Goal: Obtain resource: Download file/media

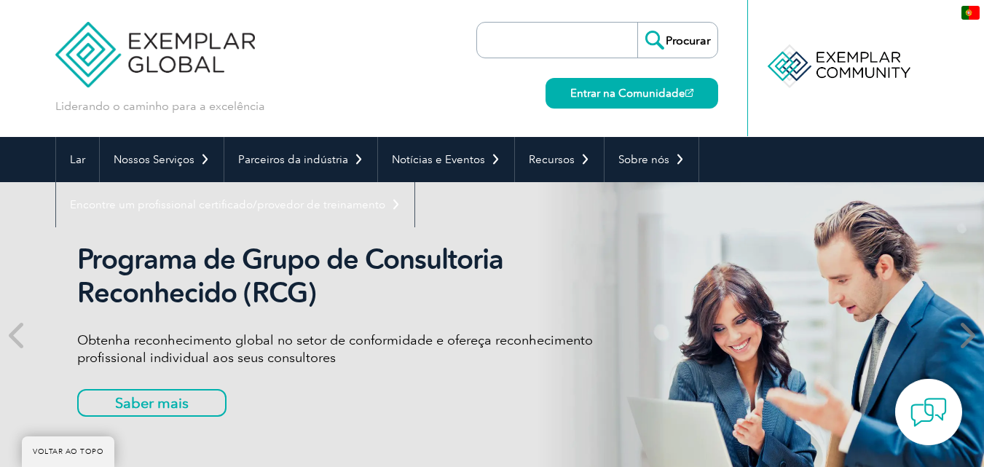
scroll to position [218, 0]
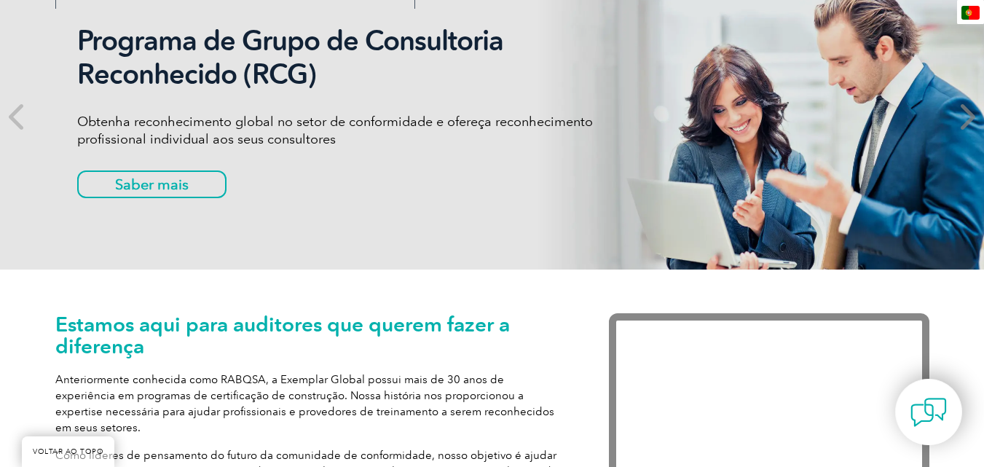
drag, startPoint x: 982, startPoint y: 78, endPoint x: 977, endPoint y: 64, distance: 14.5
click at [977, 64] on span at bounding box center [966, 117] width 36 height 306
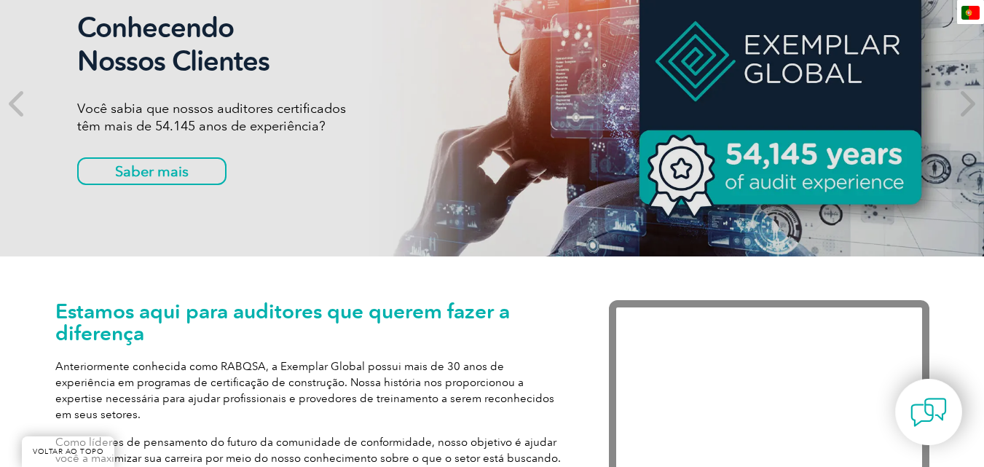
scroll to position [0, 0]
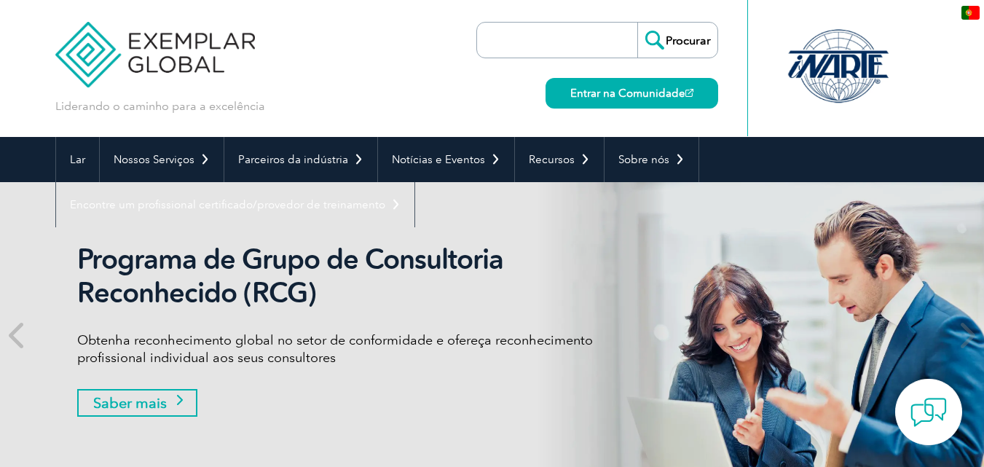
click at [130, 396] on font "Saber mais" at bounding box center [130, 402] width 74 height 17
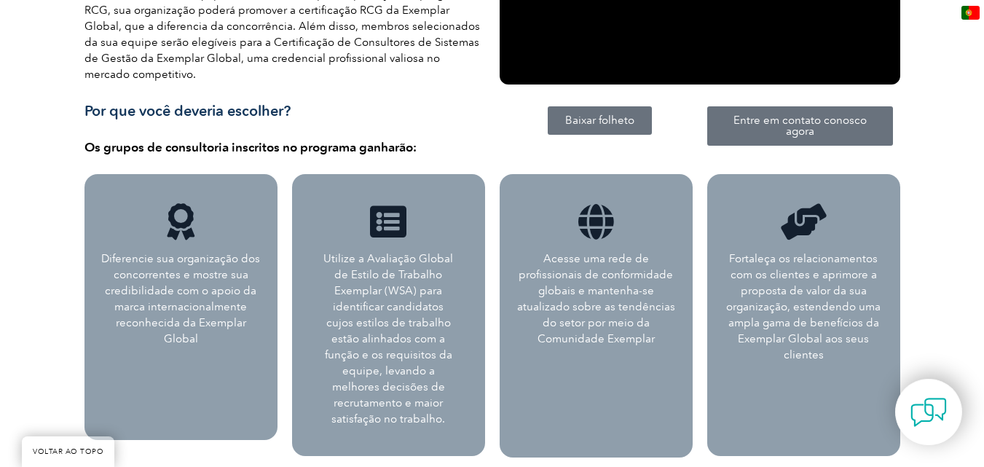
scroll to position [680, 0]
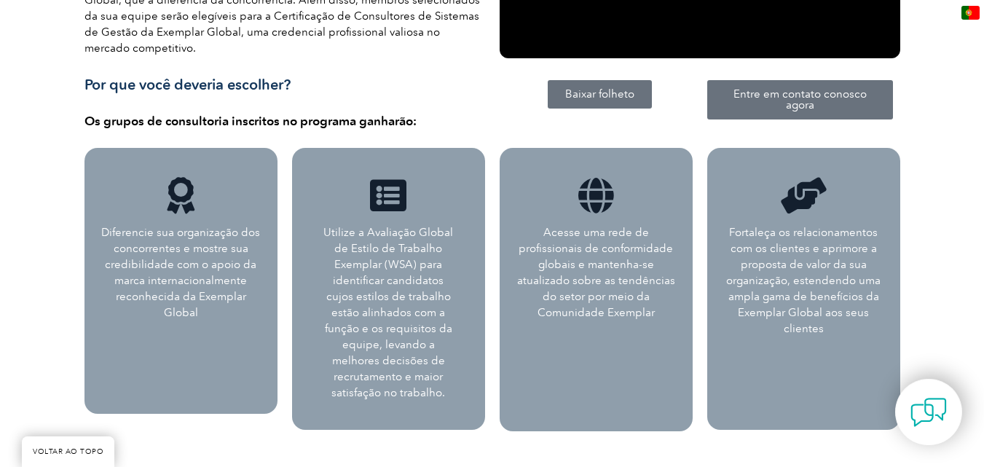
click at [584, 87] on font "Baixar folheto" at bounding box center [599, 93] width 69 height 13
